Goal: Information Seeking & Learning: Learn about a topic

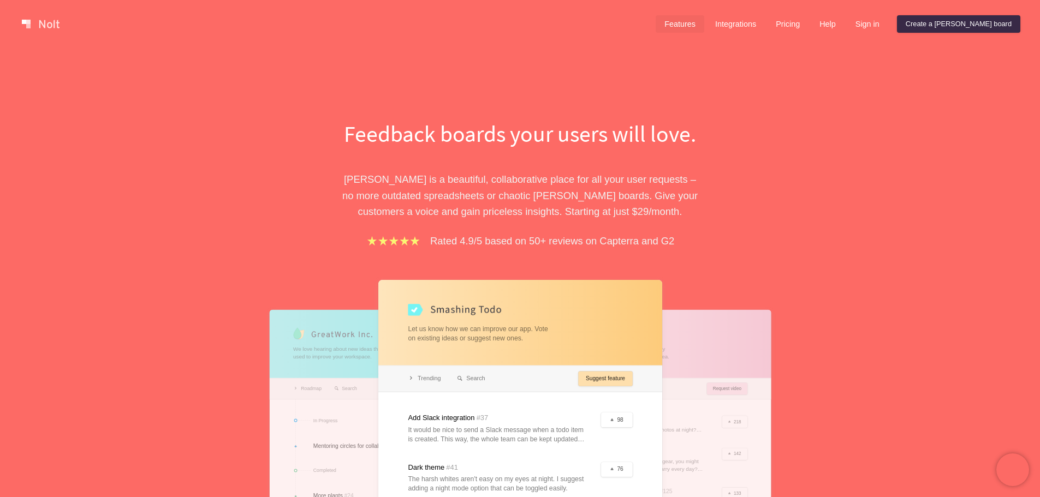
click at [704, 28] on link "Features" at bounding box center [680, 23] width 49 height 17
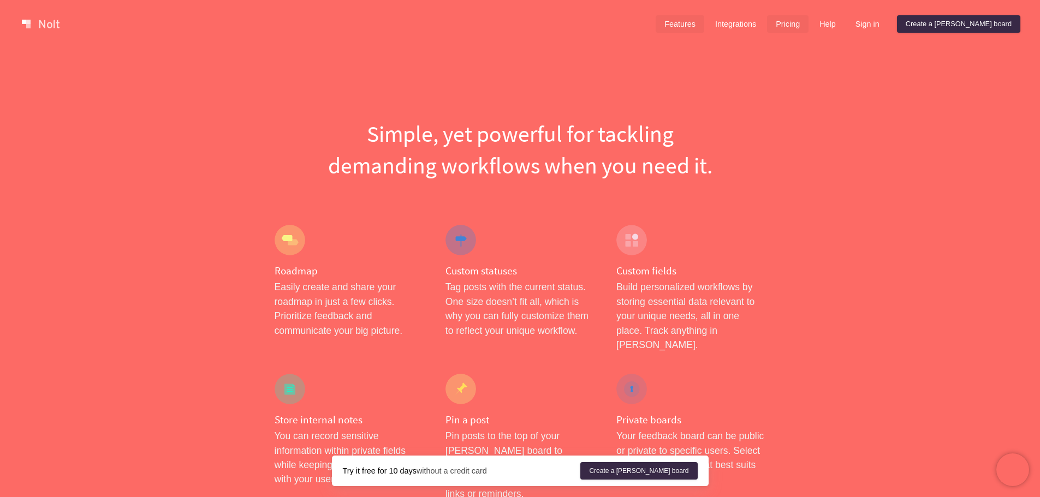
click at [809, 28] on link "Pricing" at bounding box center [788, 23] width 42 height 17
